Goal: Transaction & Acquisition: Purchase product/service

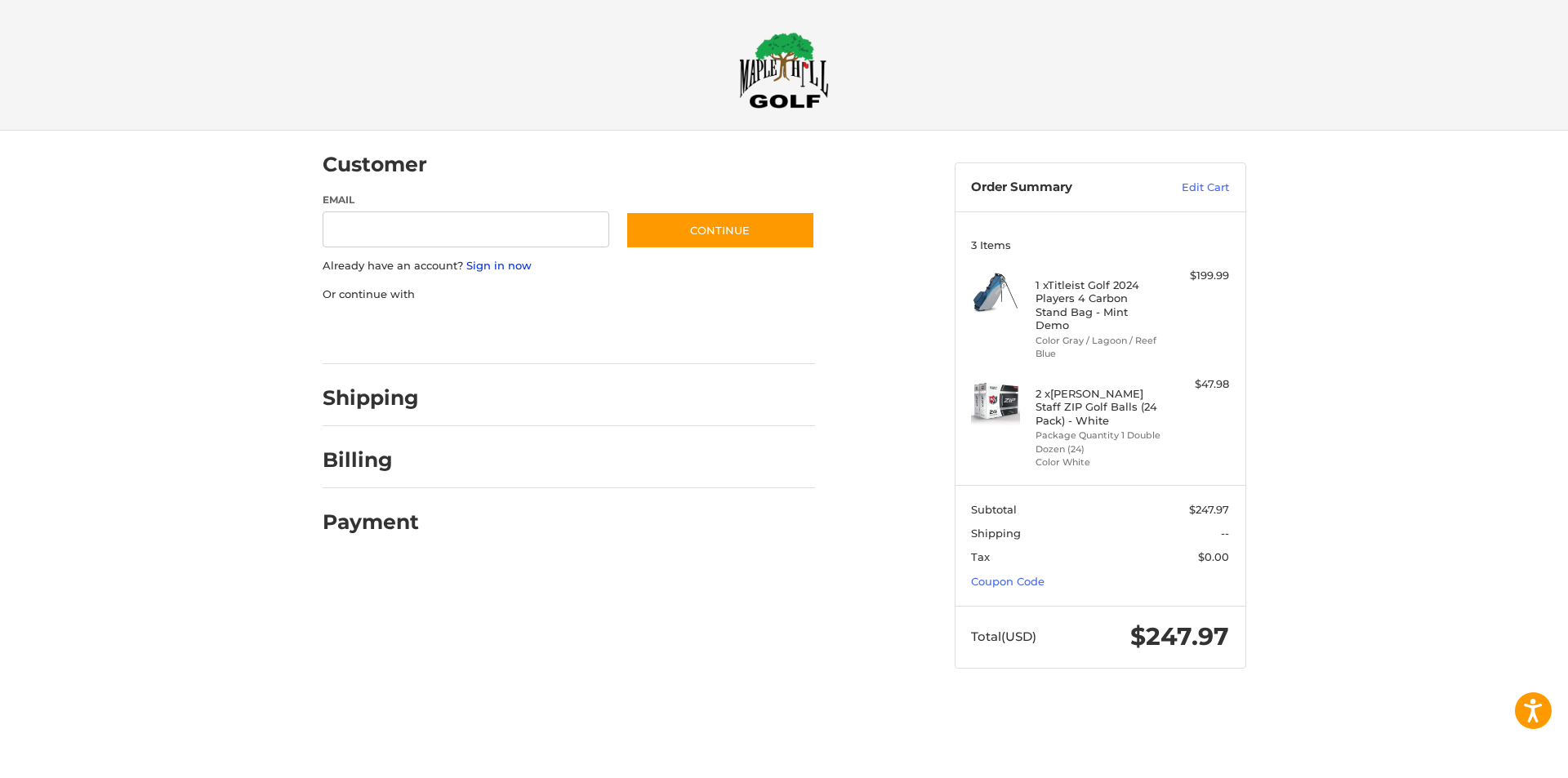
click at [488, 269] on link "Sign in now" at bounding box center [498, 264] width 65 height 13
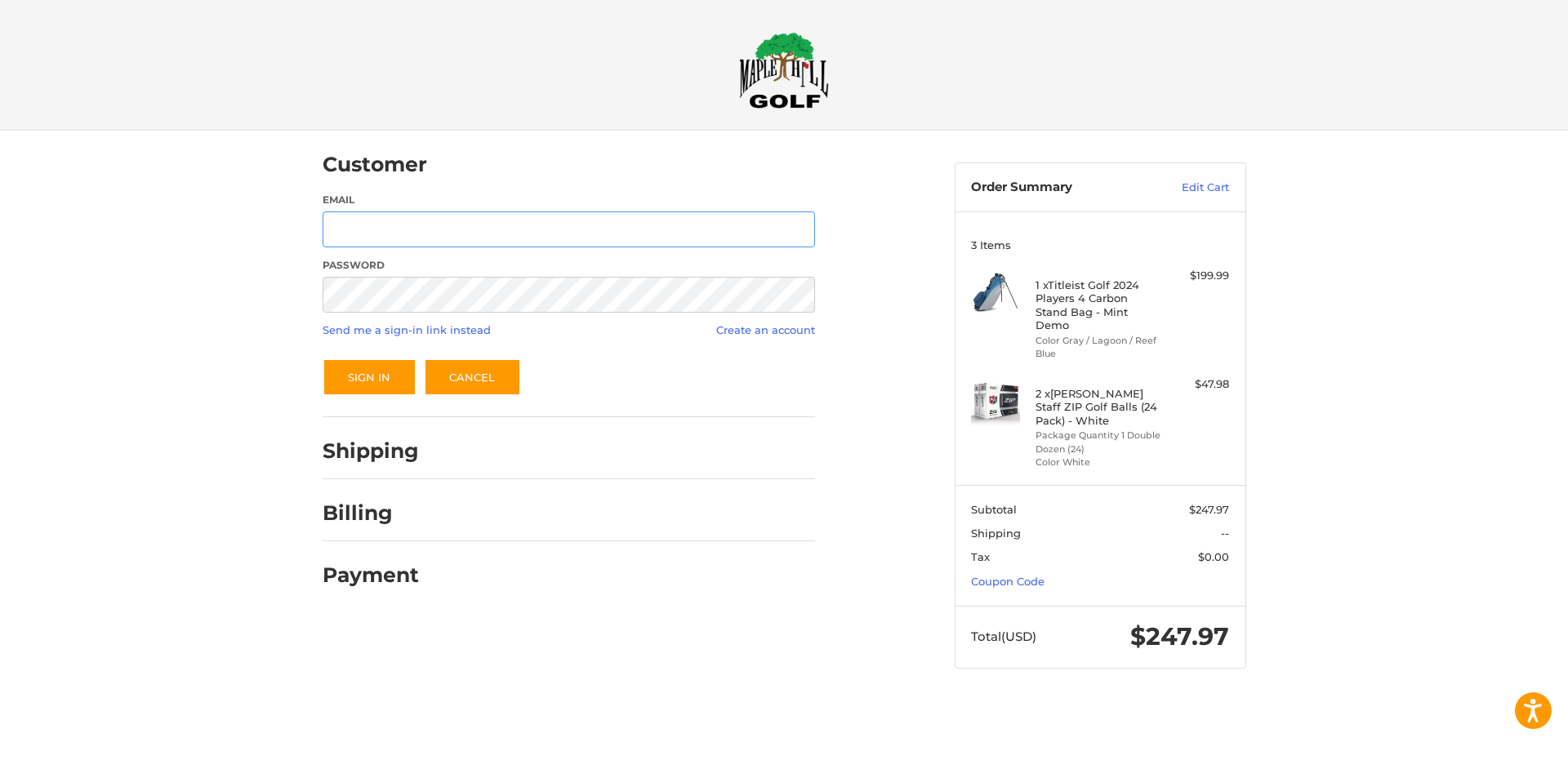
click at [368, 223] on input "Email" at bounding box center [569, 230] width 492 height 36
type input "**********"
click at [363, 376] on button "Sign In" at bounding box center [370, 377] width 94 height 37
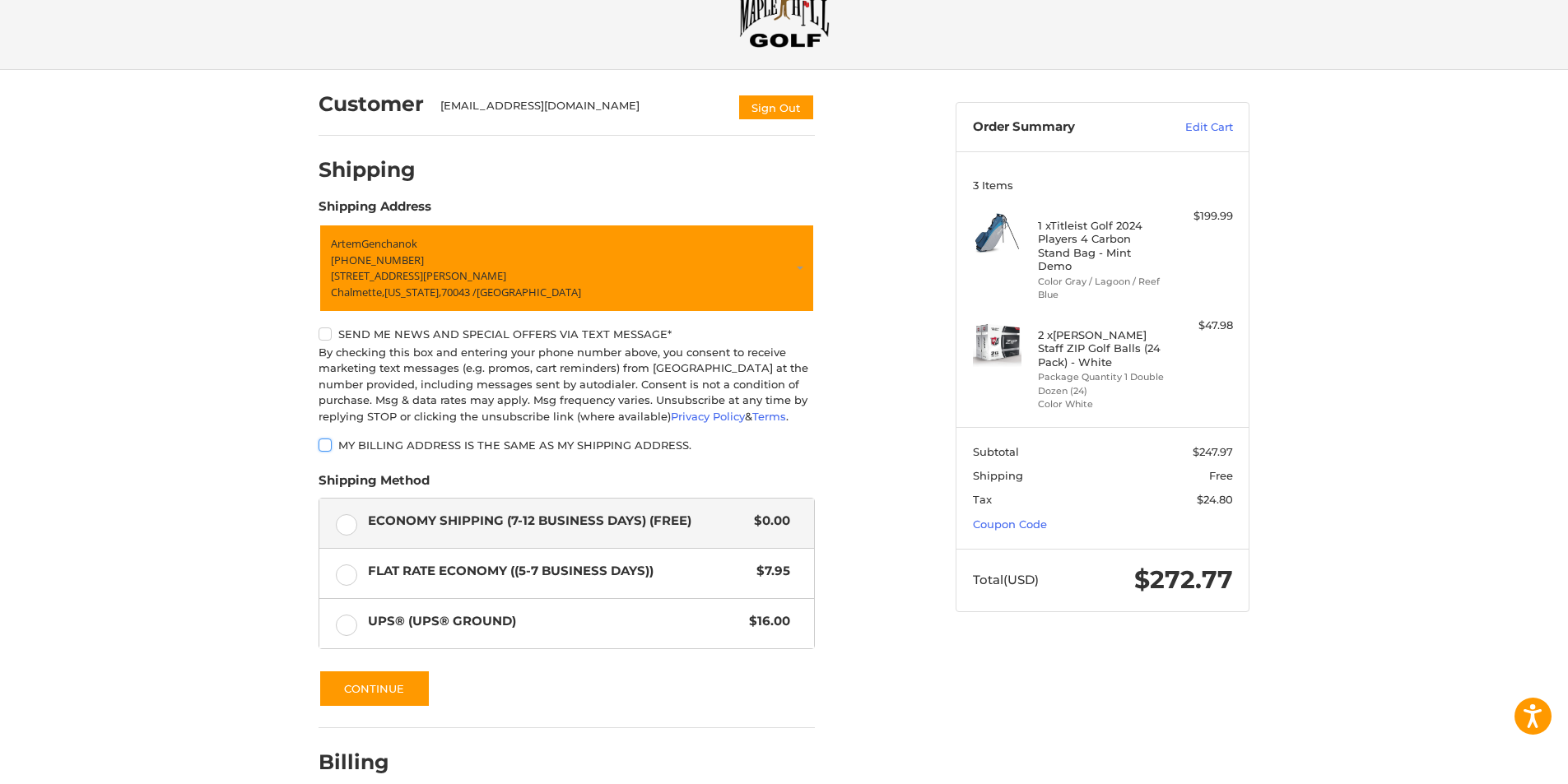
scroll to position [147, 0]
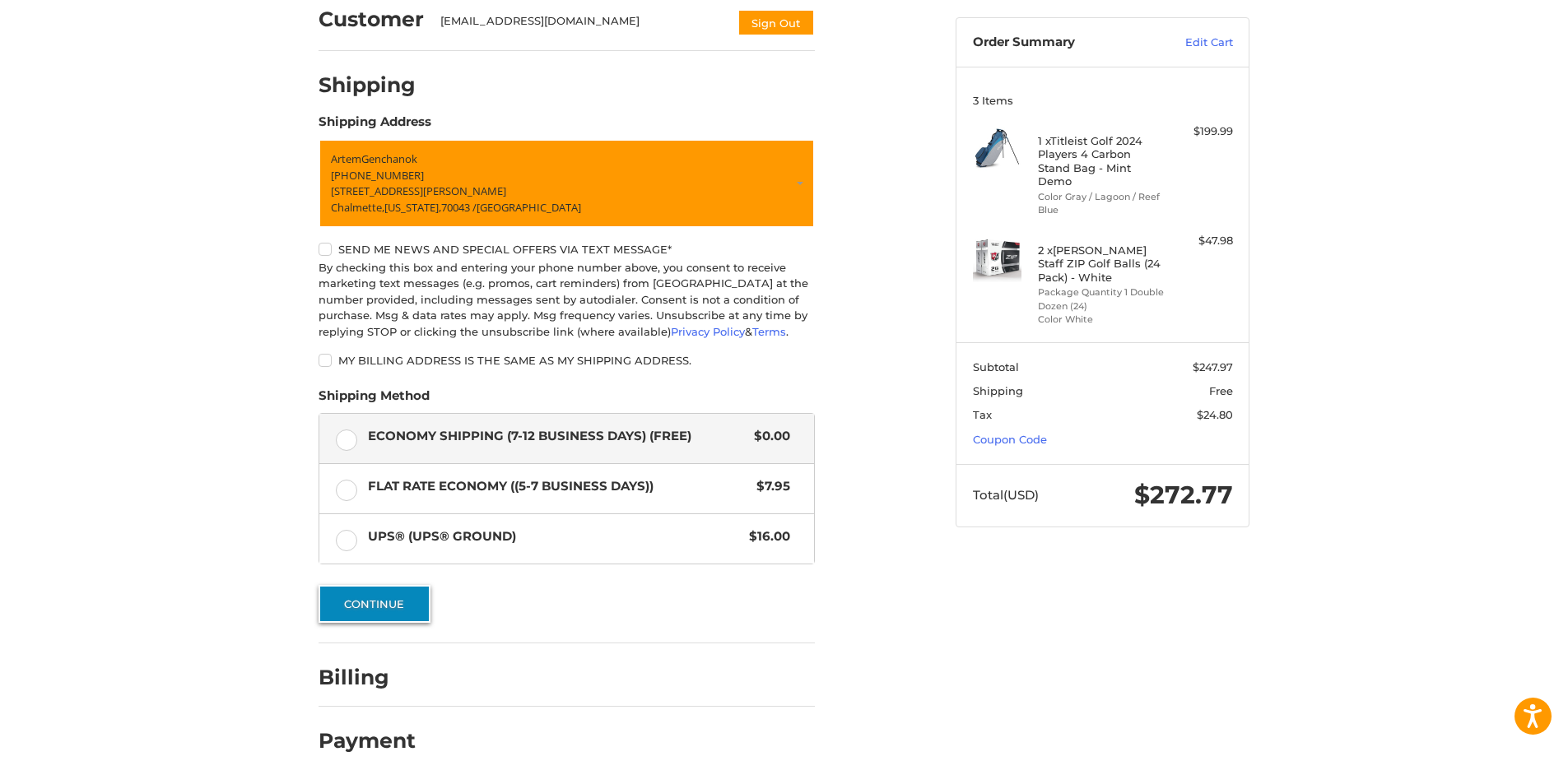
click at [354, 600] on button "Continue" at bounding box center [374, 604] width 112 height 38
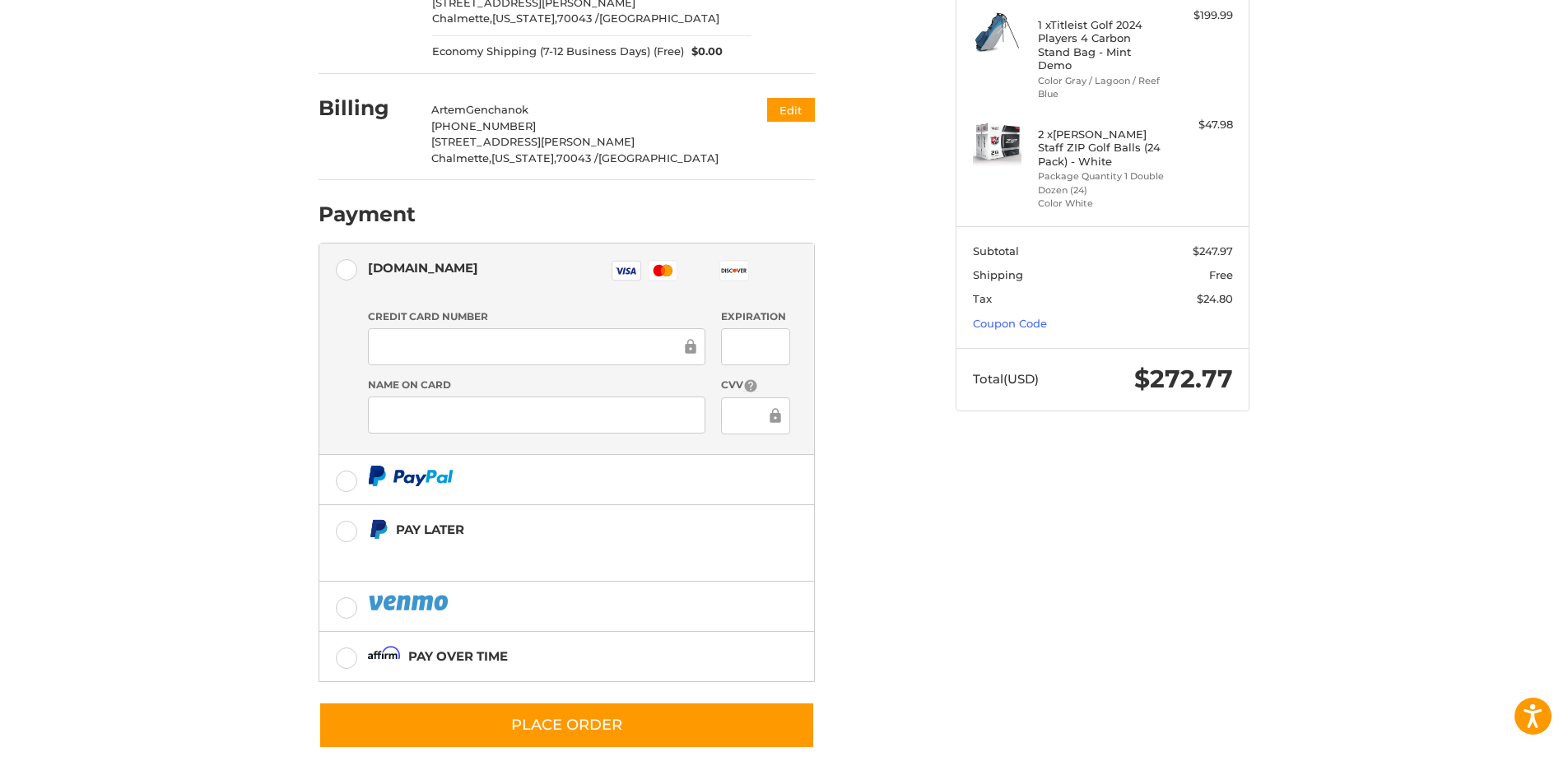
scroll to position [263, 0]
click at [595, 426] on div at bounding box center [536, 414] width 337 height 37
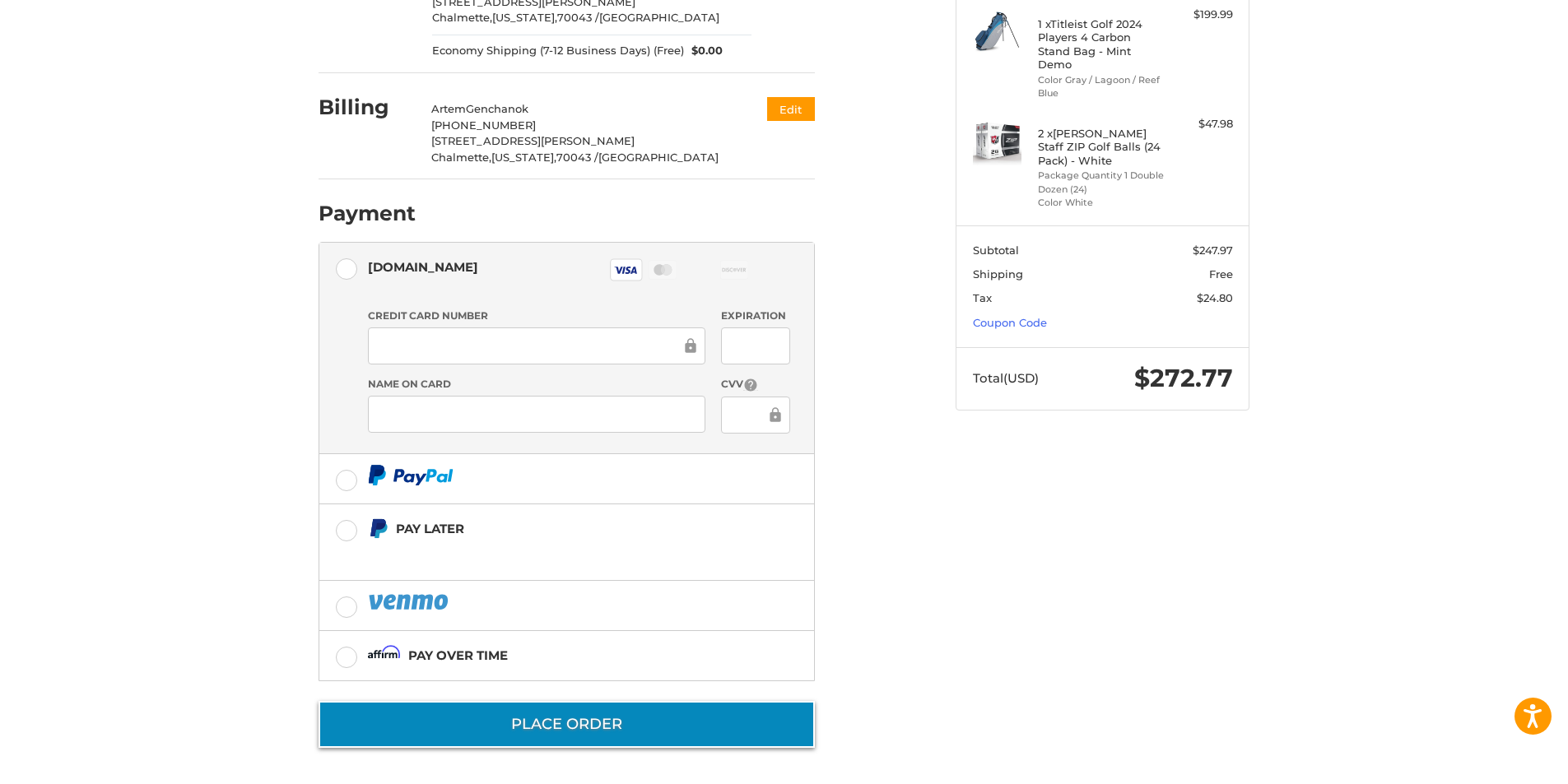
click at [594, 712] on button "Place Order" at bounding box center [566, 724] width 496 height 47
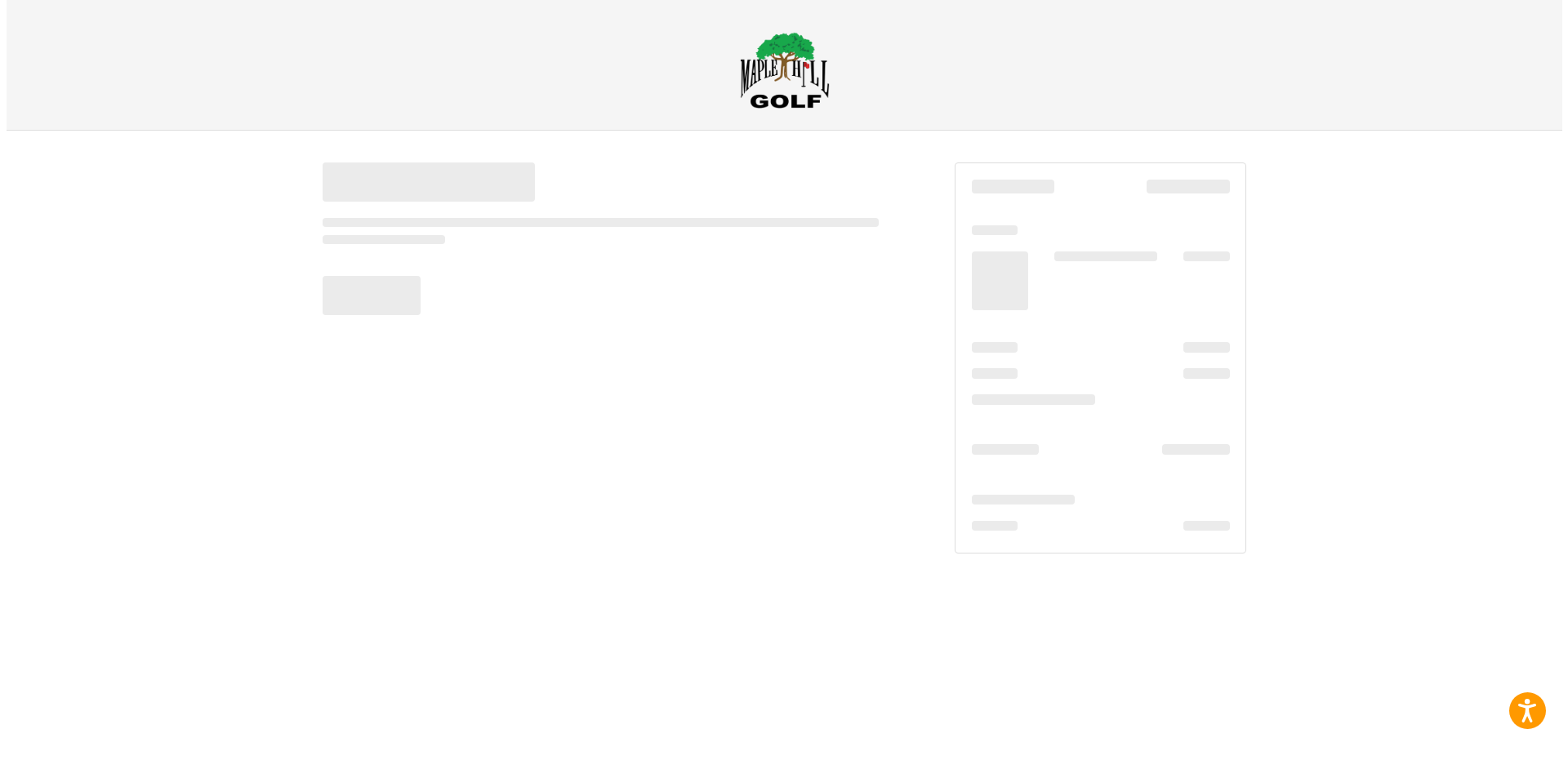
scroll to position [0, 0]
